Goal: Navigation & Orientation: Find specific page/section

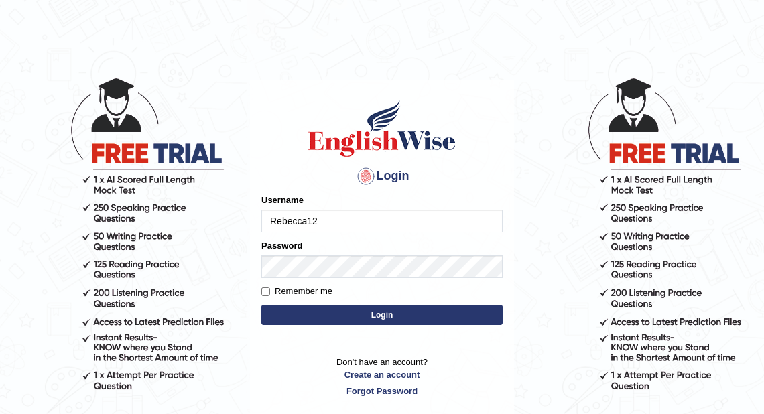
type input "Rebecca12"
click at [362, 312] on button "Login" at bounding box center [381, 315] width 241 height 20
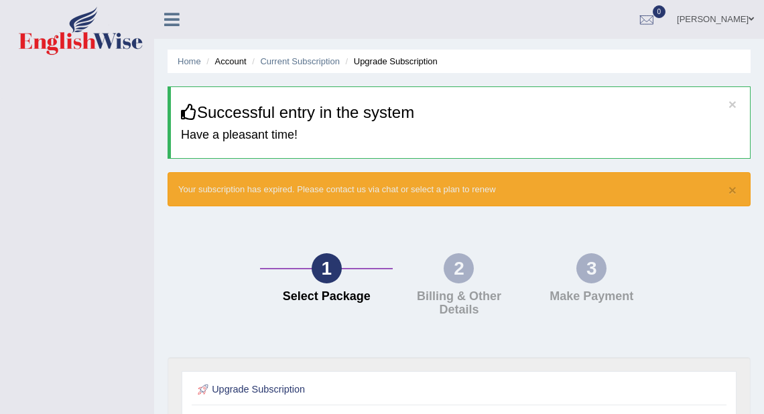
click at [171, 21] on icon at bounding box center [171, 19] width 15 height 17
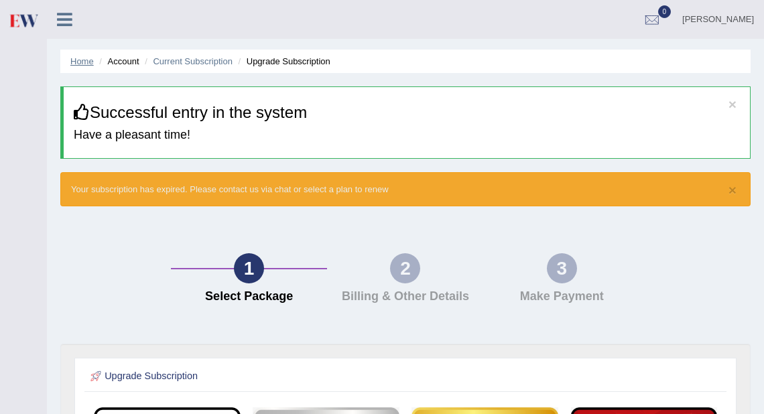
click at [83, 56] on link "Home" at bounding box center [81, 61] width 23 height 10
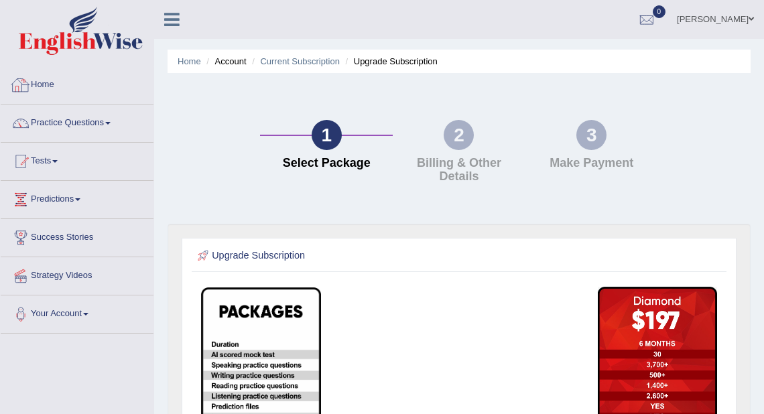
click at [39, 83] on link "Home" at bounding box center [77, 83] width 153 height 34
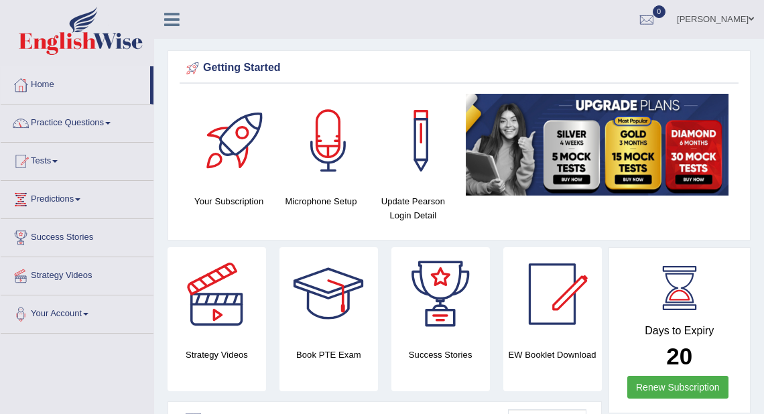
click at [45, 85] on link "Home" at bounding box center [76, 83] width 150 height 34
click at [64, 121] on link "Practice Questions" at bounding box center [77, 122] width 153 height 34
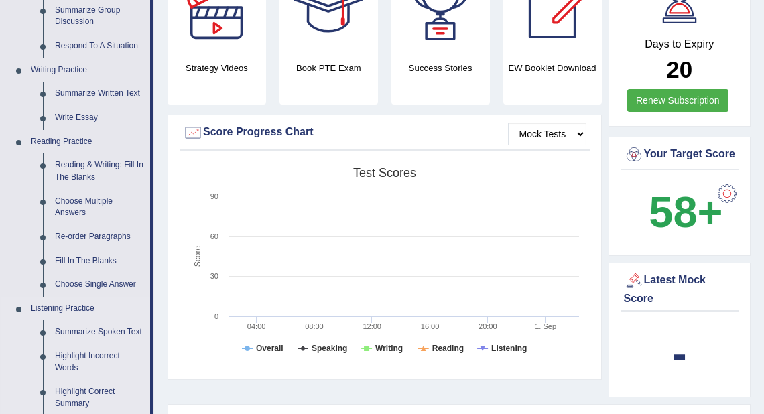
scroll to position [268, 0]
